Goal: Book appointment/travel/reservation

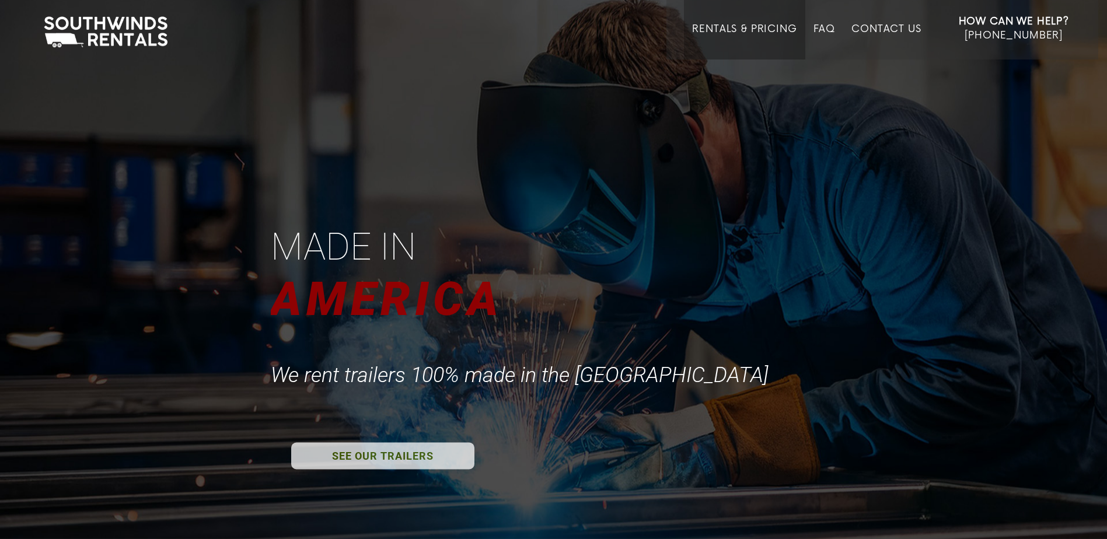
click at [724, 27] on link "Rentals & Pricing" at bounding box center [744, 41] width 104 height 36
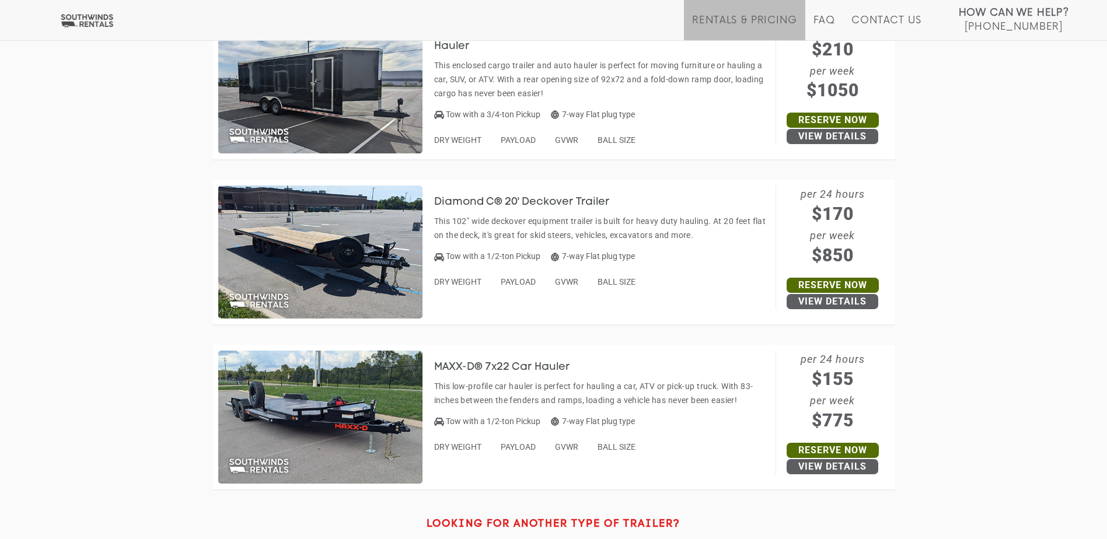
scroll to position [5178, 0]
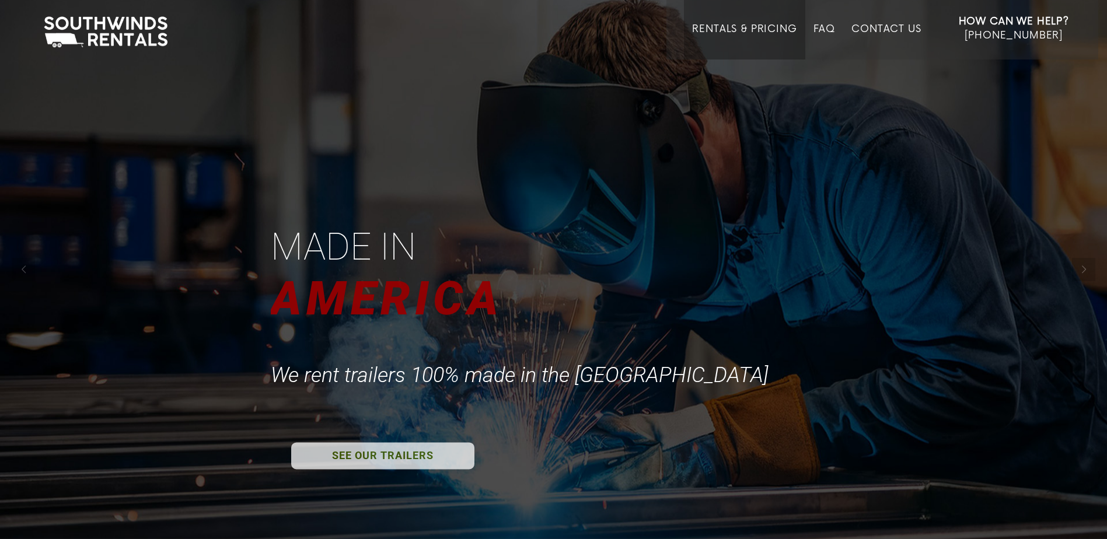
click at [754, 26] on link "Rentals & Pricing" at bounding box center [744, 41] width 104 height 36
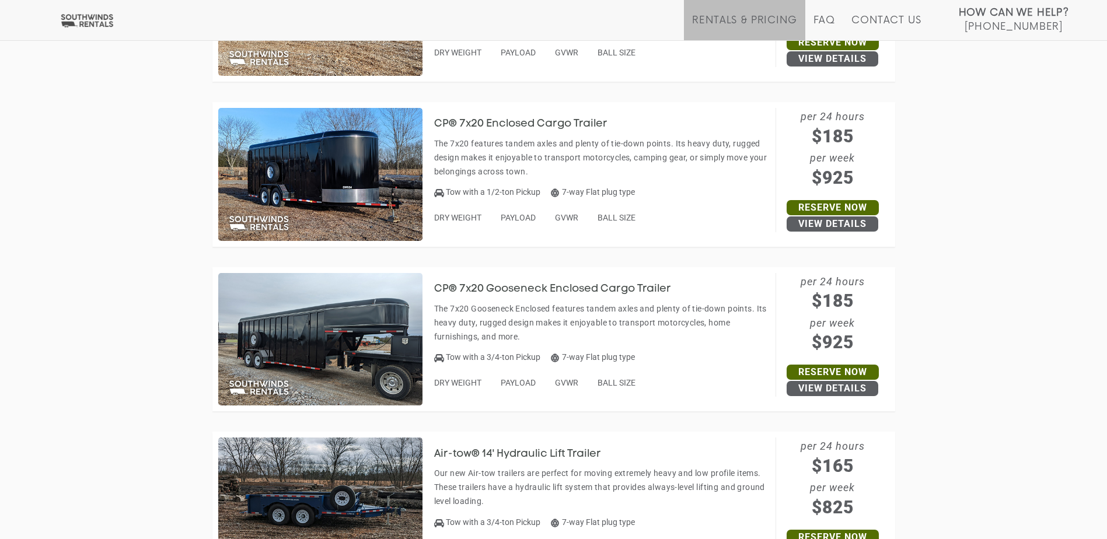
scroll to position [4126, 0]
